Goal: Task Accomplishment & Management: Manage account settings

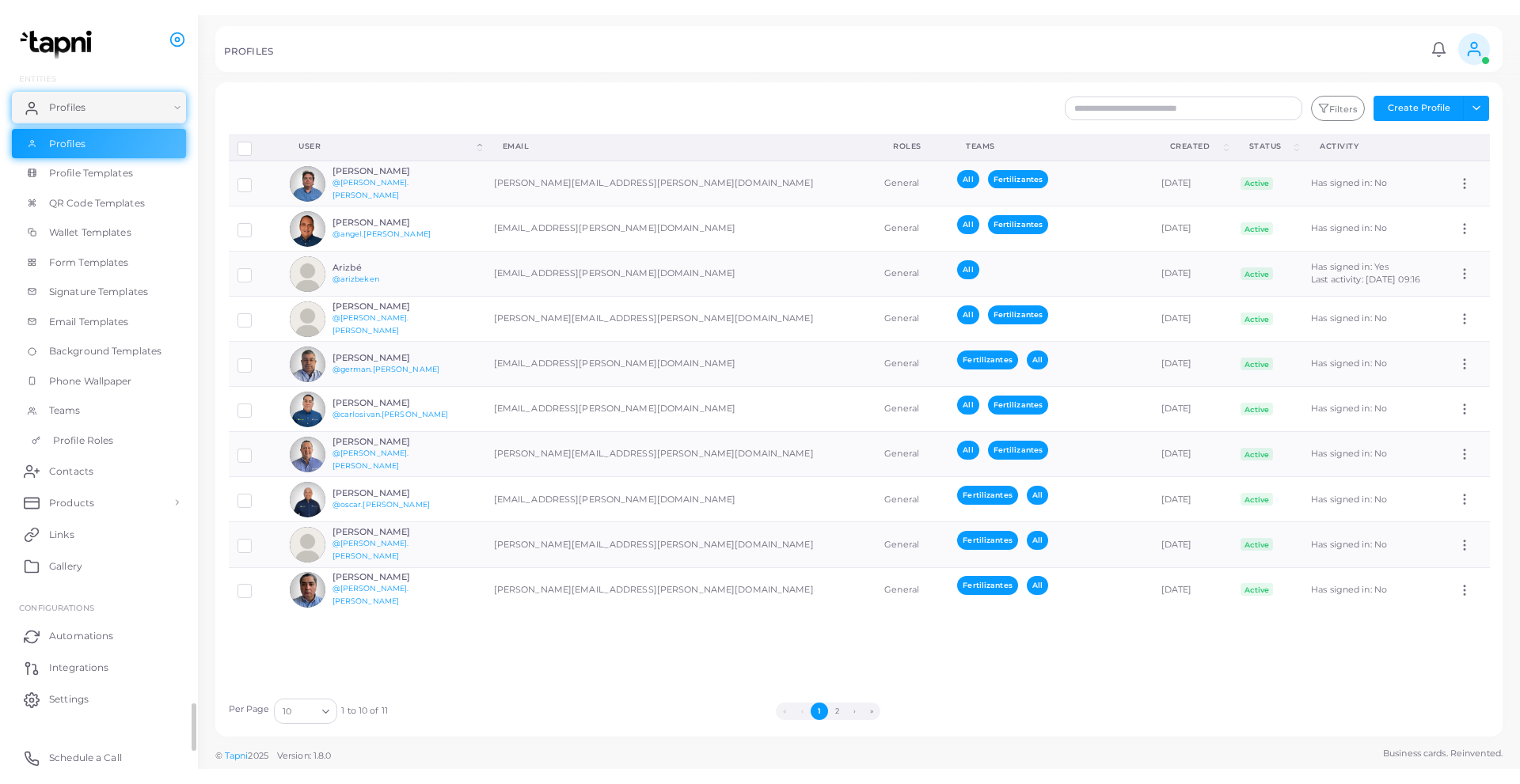
scroll to position [82, 0]
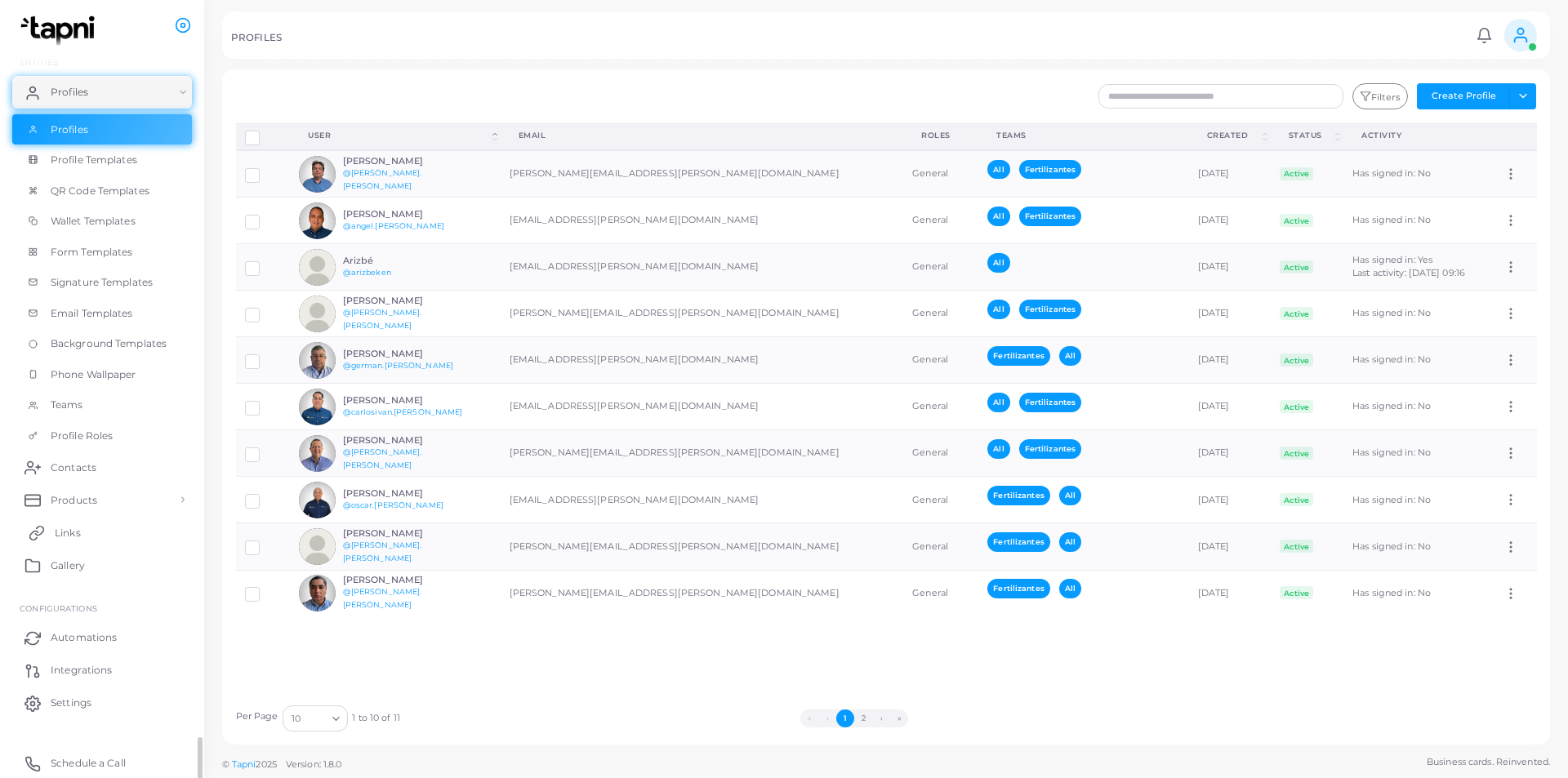
click at [94, 530] on link "Links" at bounding box center [102, 532] width 180 height 33
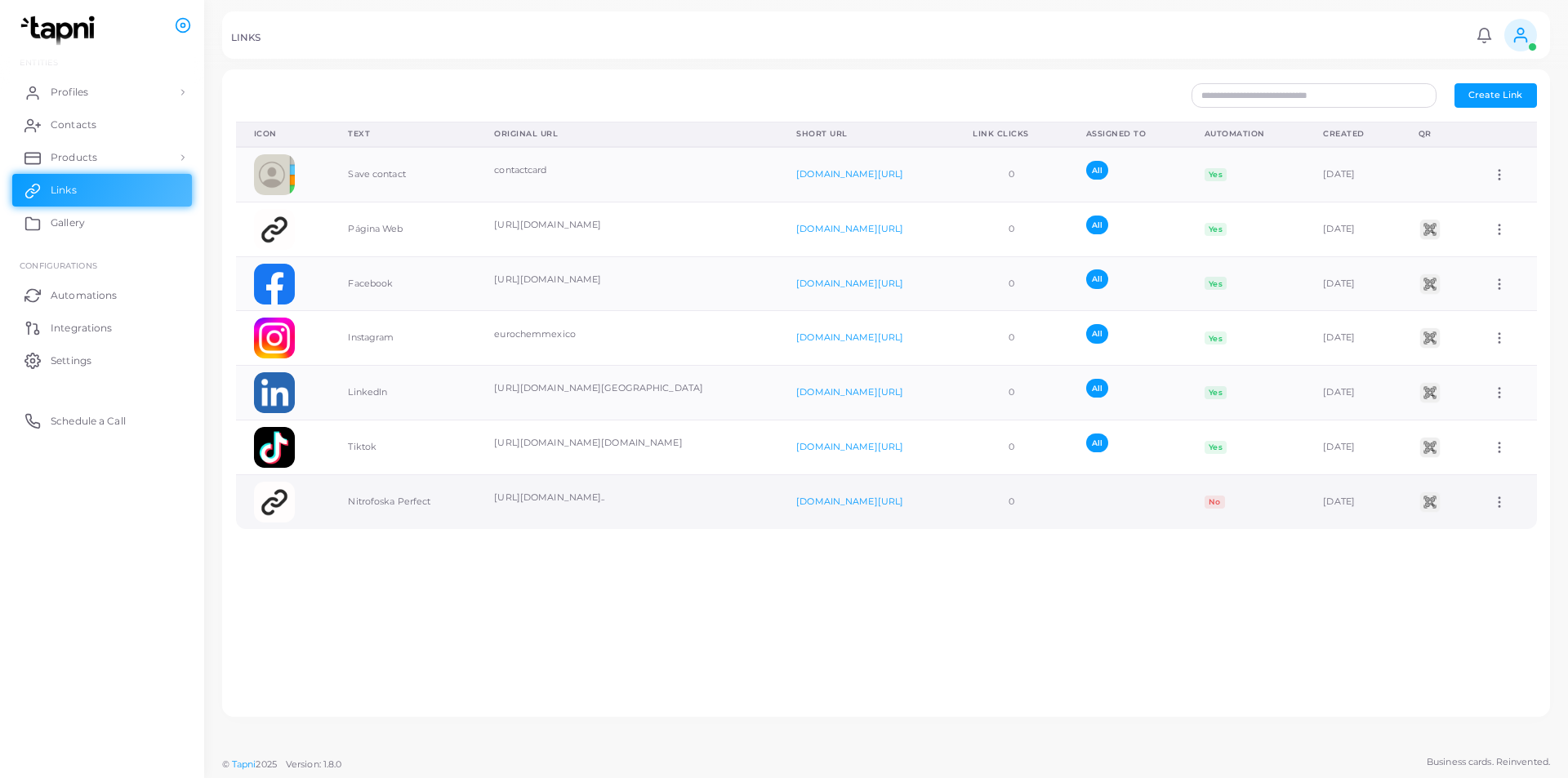
click at [1494, 505] on icon at bounding box center [1500, 503] width 15 height 15
click at [1512, 568] on span "Delete Link" at bounding box center [1489, 570] width 52 height 13
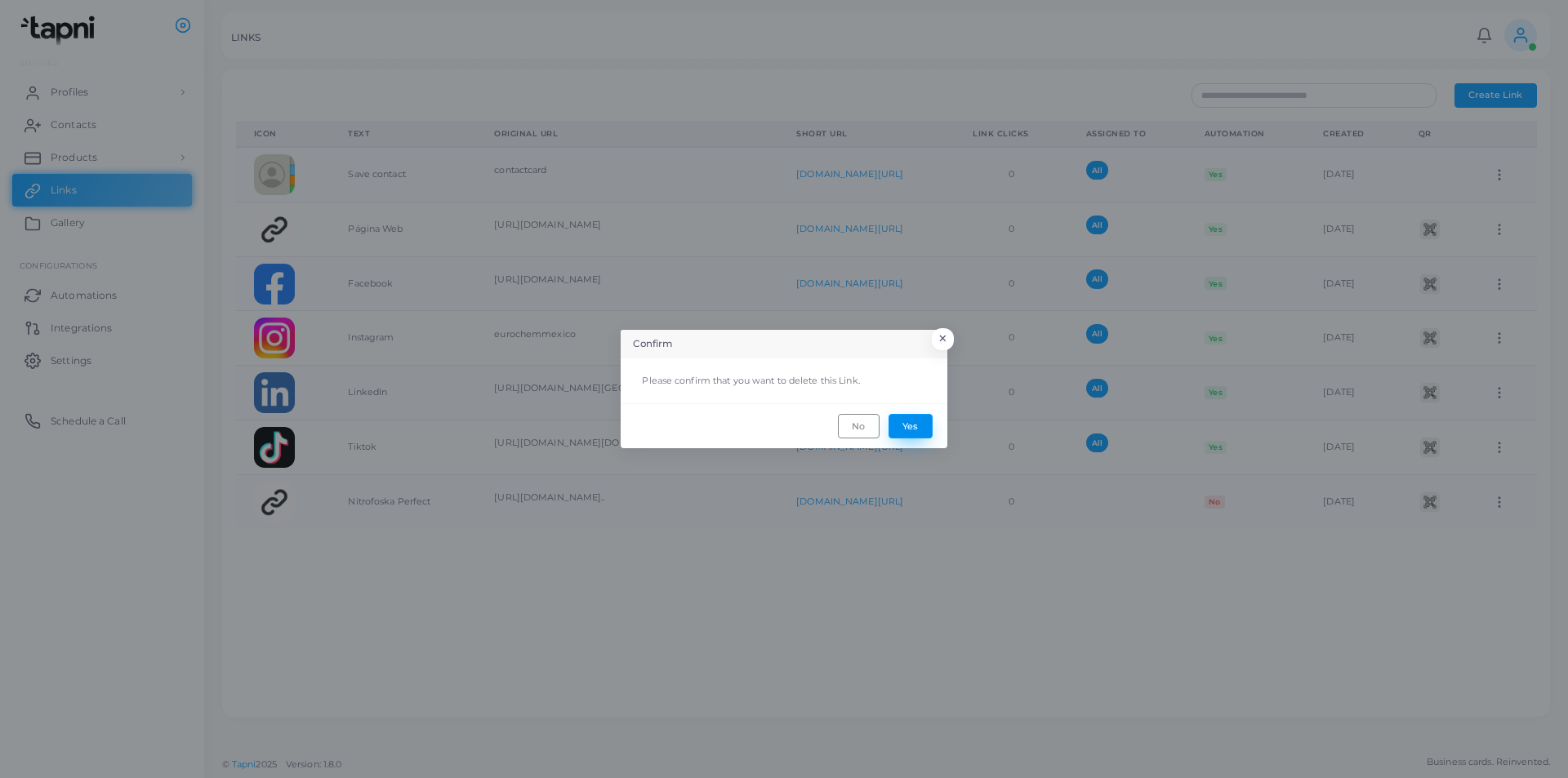
click at [905, 429] on button "Yes" at bounding box center [910, 426] width 44 height 25
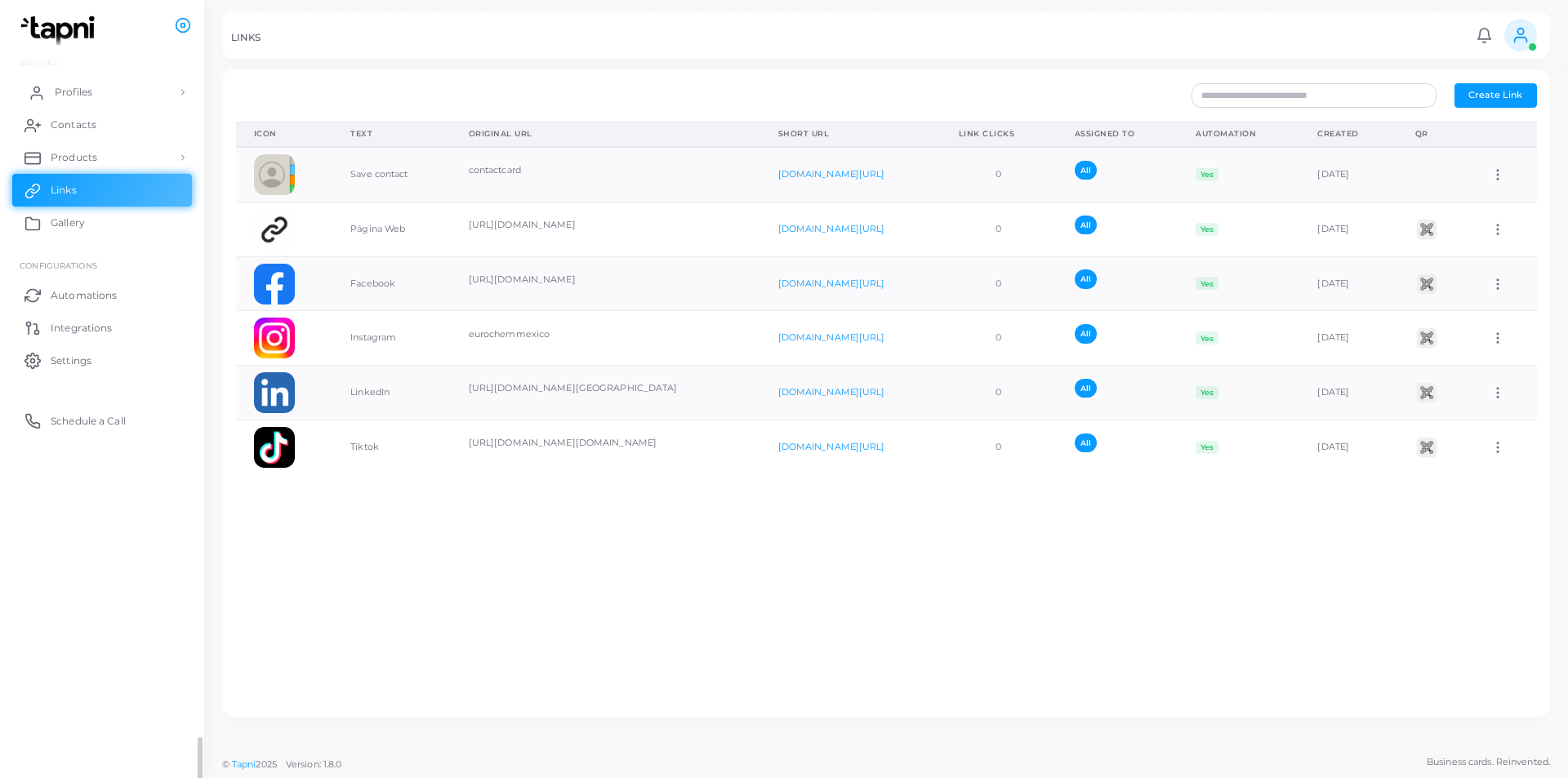
click at [85, 101] on link "Profiles" at bounding box center [102, 92] width 180 height 33
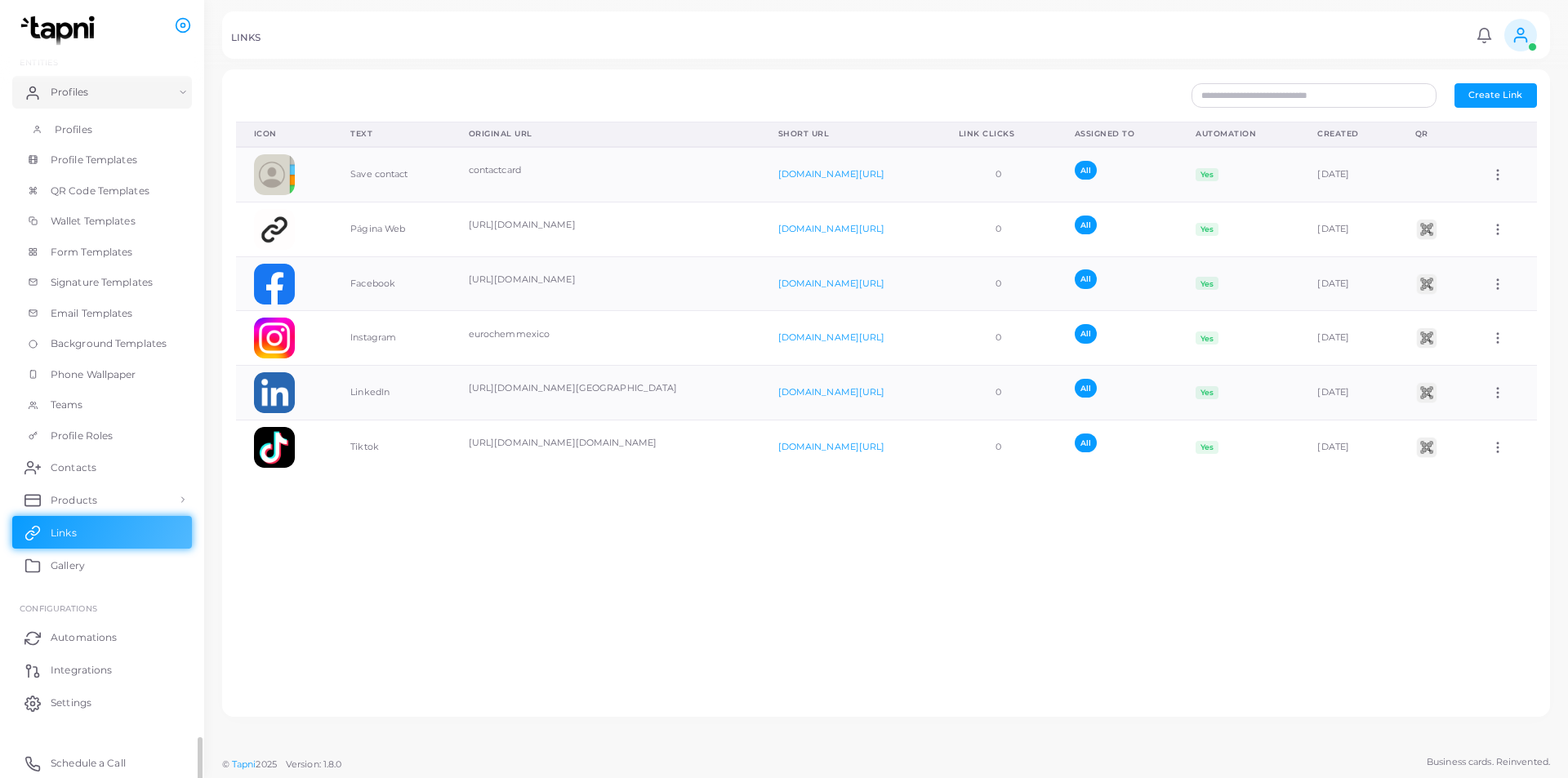
click at [88, 129] on span "Profiles" at bounding box center [74, 130] width 38 height 15
